Goal: Find specific page/section: Find specific page/section

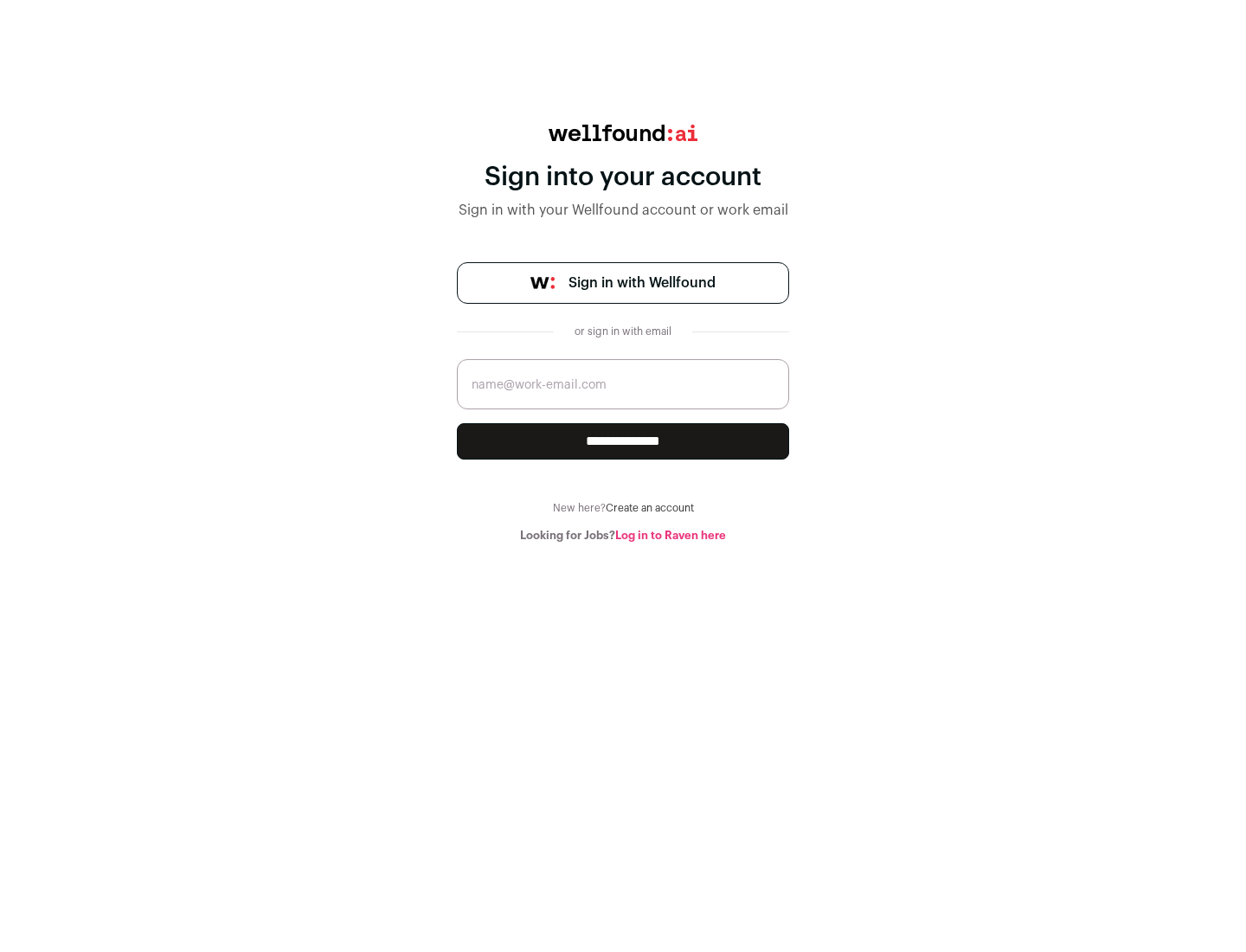
click at [641, 283] on span "Sign in with Wellfound" at bounding box center [642, 283] width 147 height 21
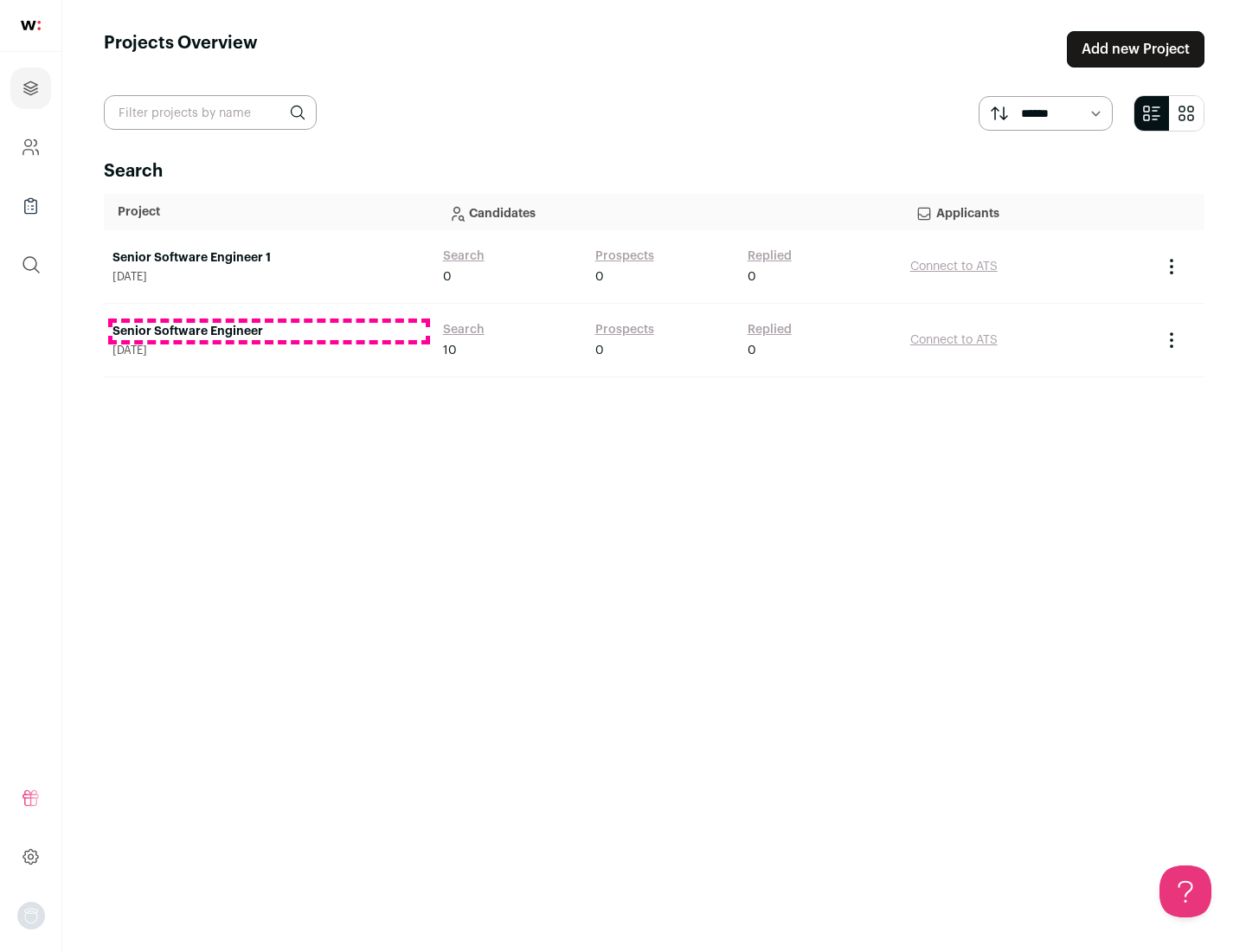
click at [268, 331] on link "Senior Software Engineer" at bounding box center [268, 331] width 313 height 17
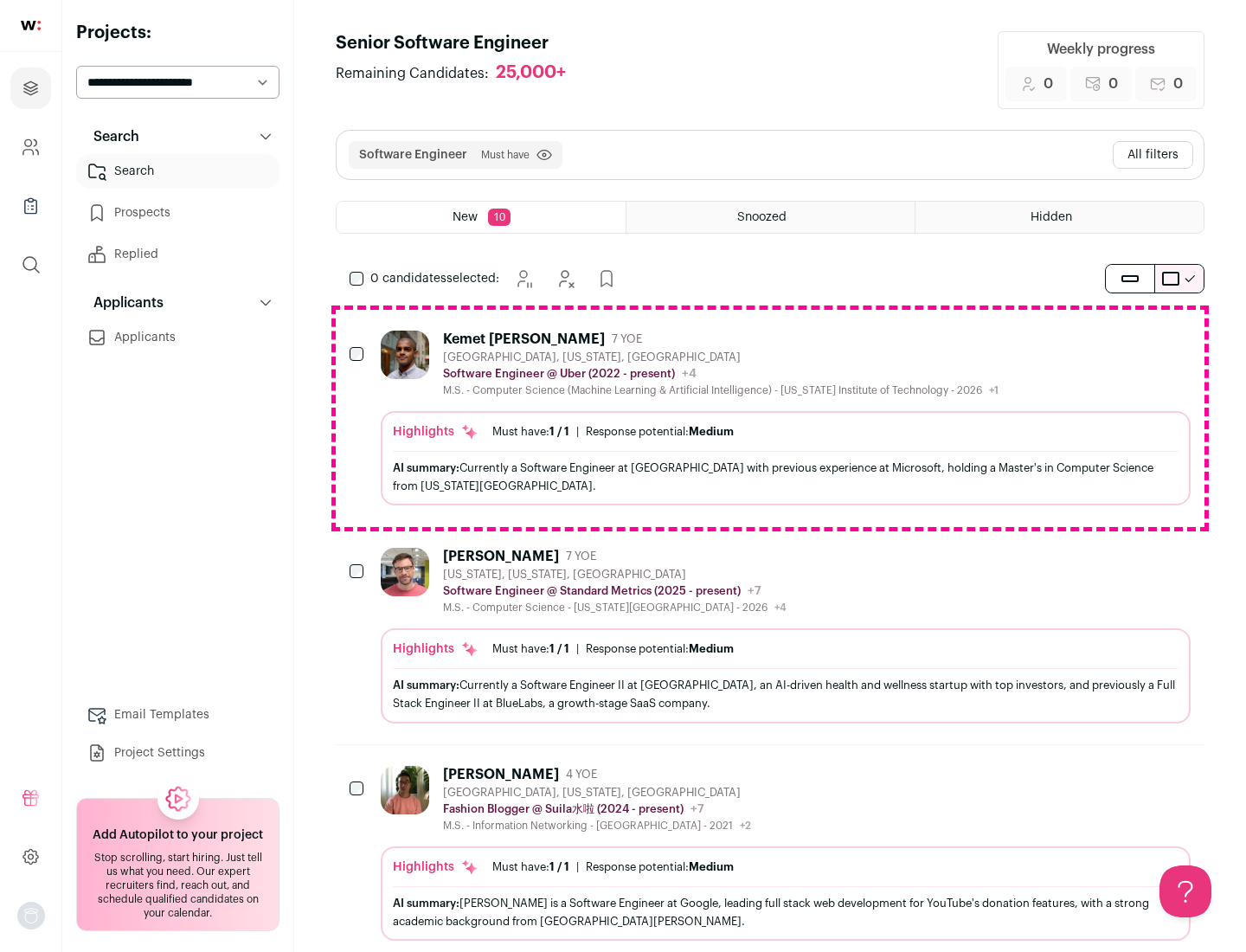
click at [770, 418] on div "Highlights Must have: 1 / 1 How many must haves have been fulfilled? | Response…" at bounding box center [785, 458] width 810 height 94
